Goal: Information Seeking & Learning: Find specific fact

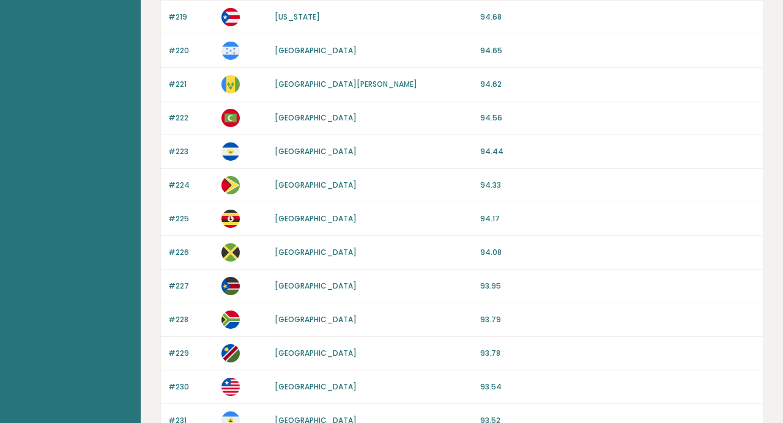
scroll to position [978, 0]
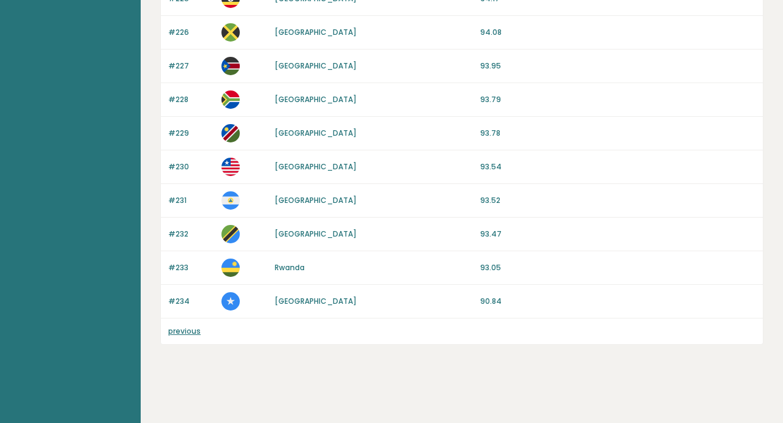
click at [288, 304] on link "[GEOGRAPHIC_DATA]" at bounding box center [316, 301] width 82 height 10
